Goal: Obtain resource: Obtain resource

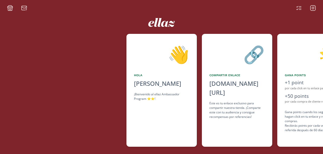
scroll to position [0, 75]
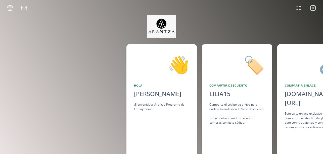
scroll to position [0, 382]
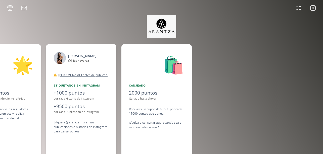
click at [165, 25] on img at bounding box center [161, 26] width 29 height 23
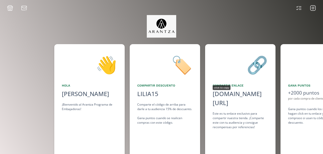
scroll to position [0, 75]
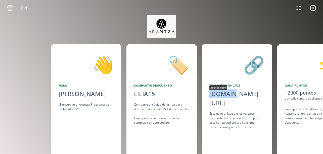
click at [228, 92] on div "alto.to/AQ577" at bounding box center [236, 98] width 55 height 18
copy div "alto.to"
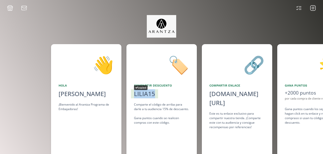
click at [144, 94] on div "LILIA15" at bounding box center [144, 93] width 21 height 9
copy div "LILIA15"
